Goal: Task Accomplishment & Management: Manage account settings

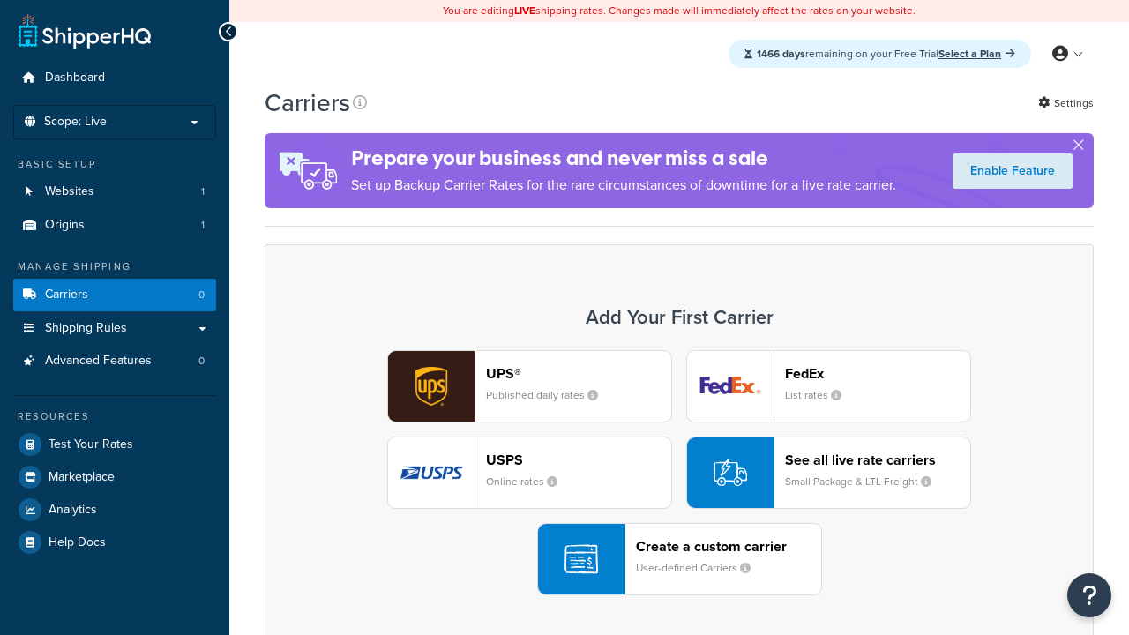
click at [679, 473] on div "UPS® Published daily rates FedEx List rates USPS Online rates See all live rate…" at bounding box center [679, 472] width 792 height 245
click at [877, 374] on header "FedEx" at bounding box center [877, 373] width 185 height 17
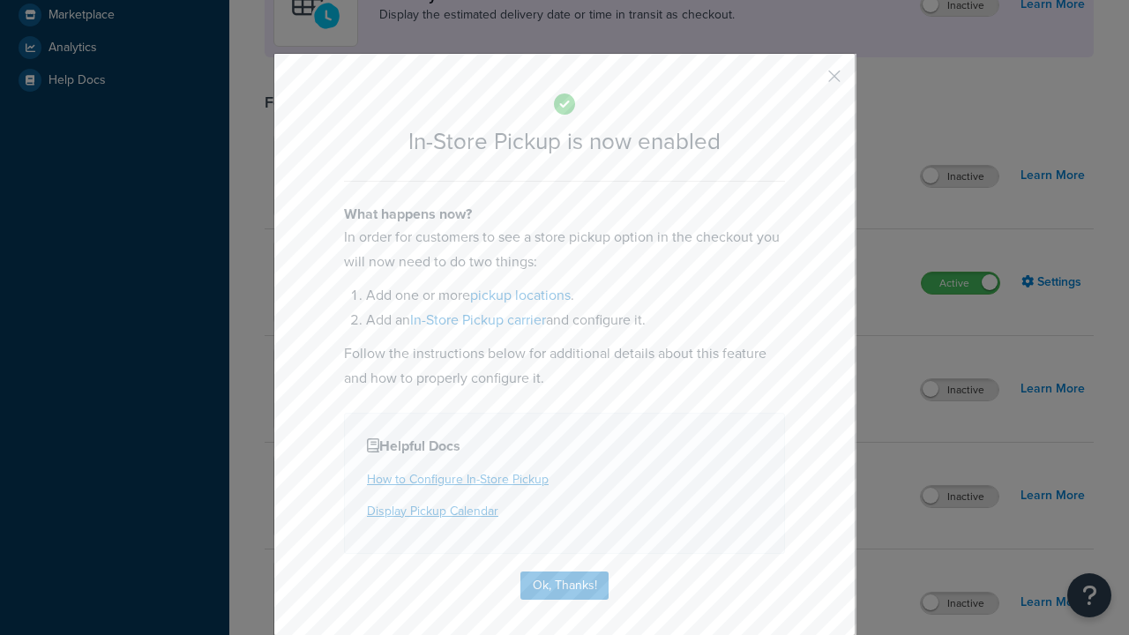
click at [808, 80] on button "button" at bounding box center [808, 82] width 4 height 4
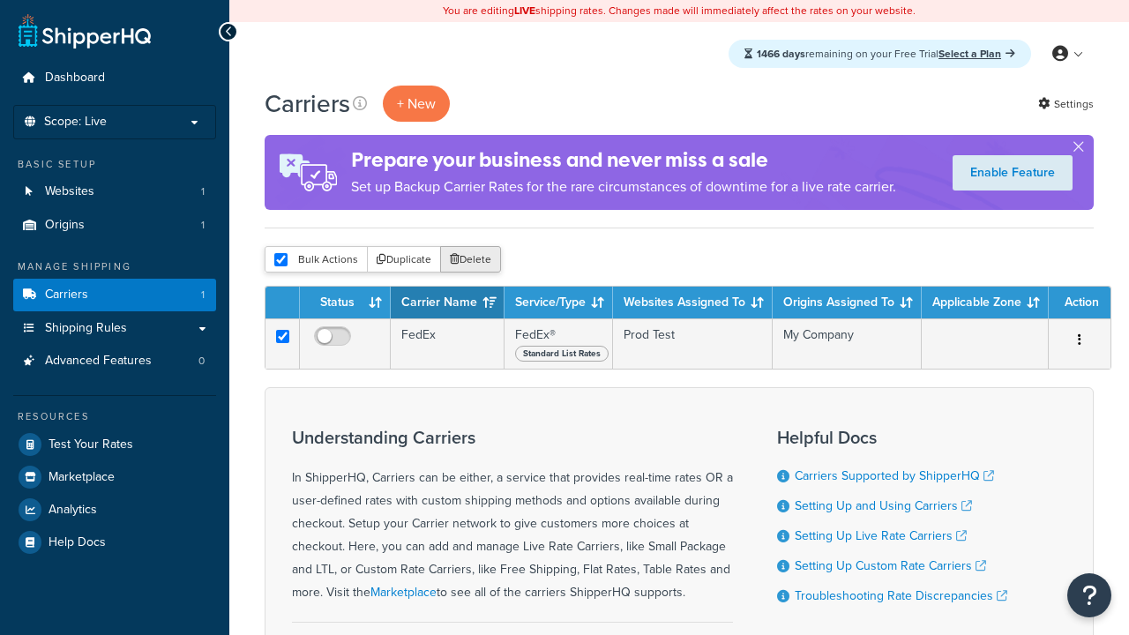
click at [469, 261] on button "Delete" at bounding box center [470, 259] width 61 height 26
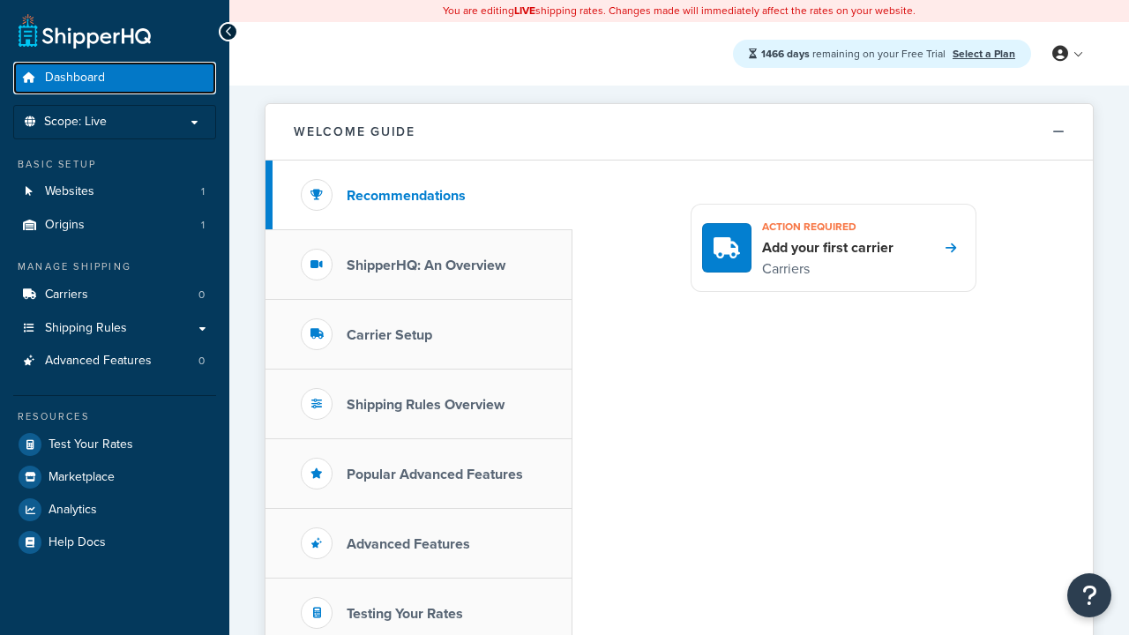
click at [74, 78] on span "Dashboard" at bounding box center [75, 78] width 60 height 15
click at [1066, 54] on icon at bounding box center [1060, 54] width 16 height 16
click at [0, 0] on span "Billing" at bounding box center [0, 0] width 0 height 0
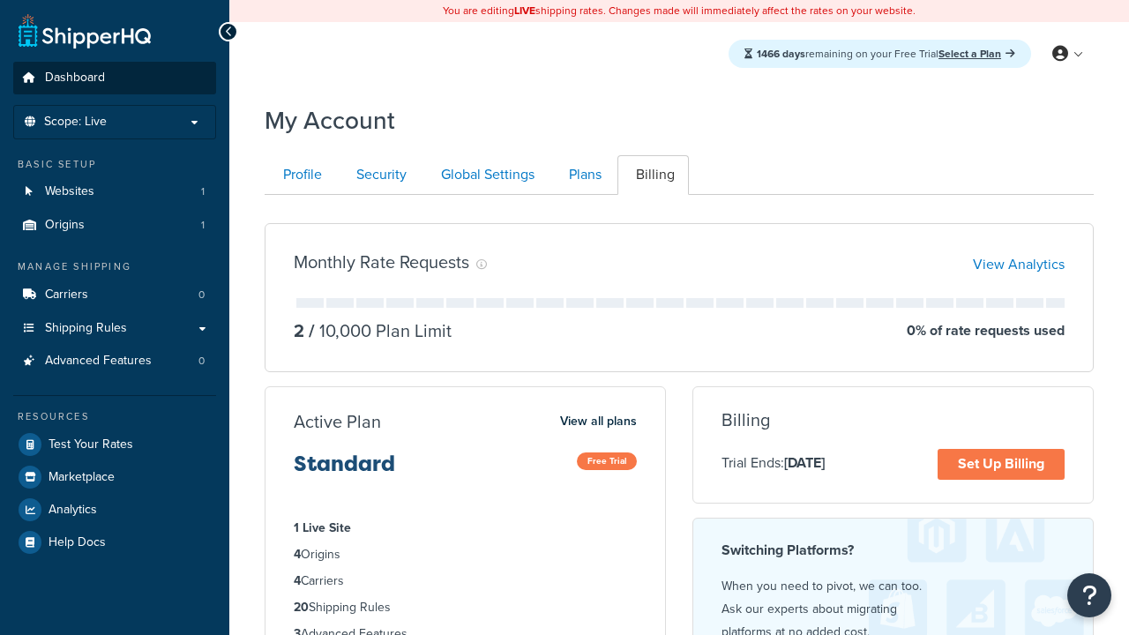
click at [74, 78] on span "Dashboard" at bounding box center [75, 78] width 60 height 15
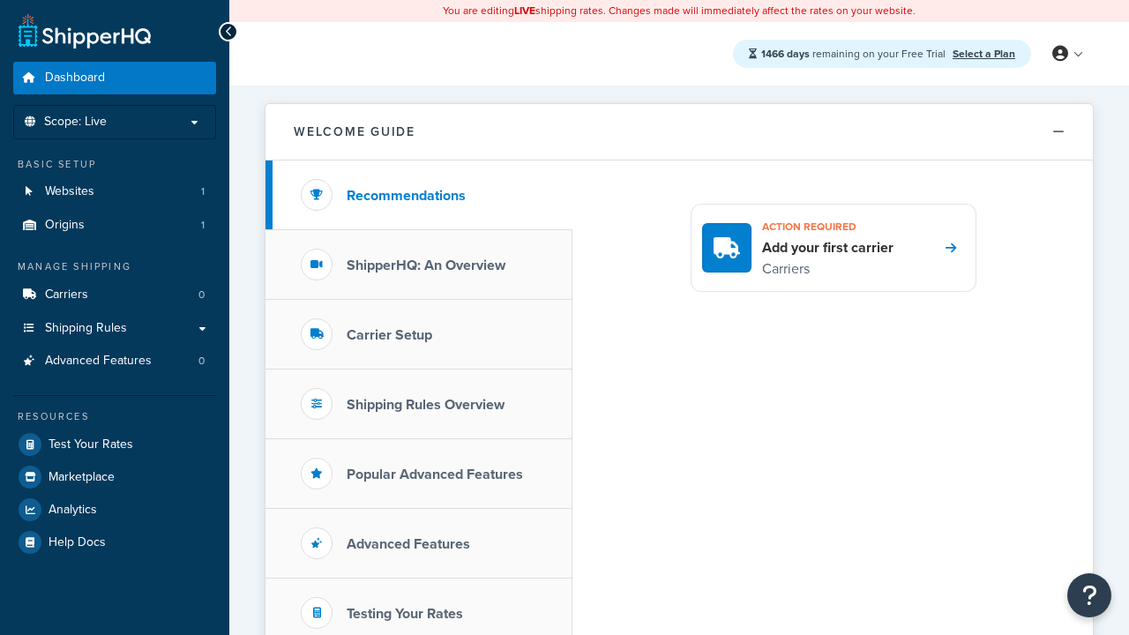
click at [1066, 54] on icon at bounding box center [1060, 54] width 16 height 16
click at [0, 0] on span "Global Settings" at bounding box center [0, 0] width 0 height 0
